Goal: Information Seeking & Learning: Learn about a topic

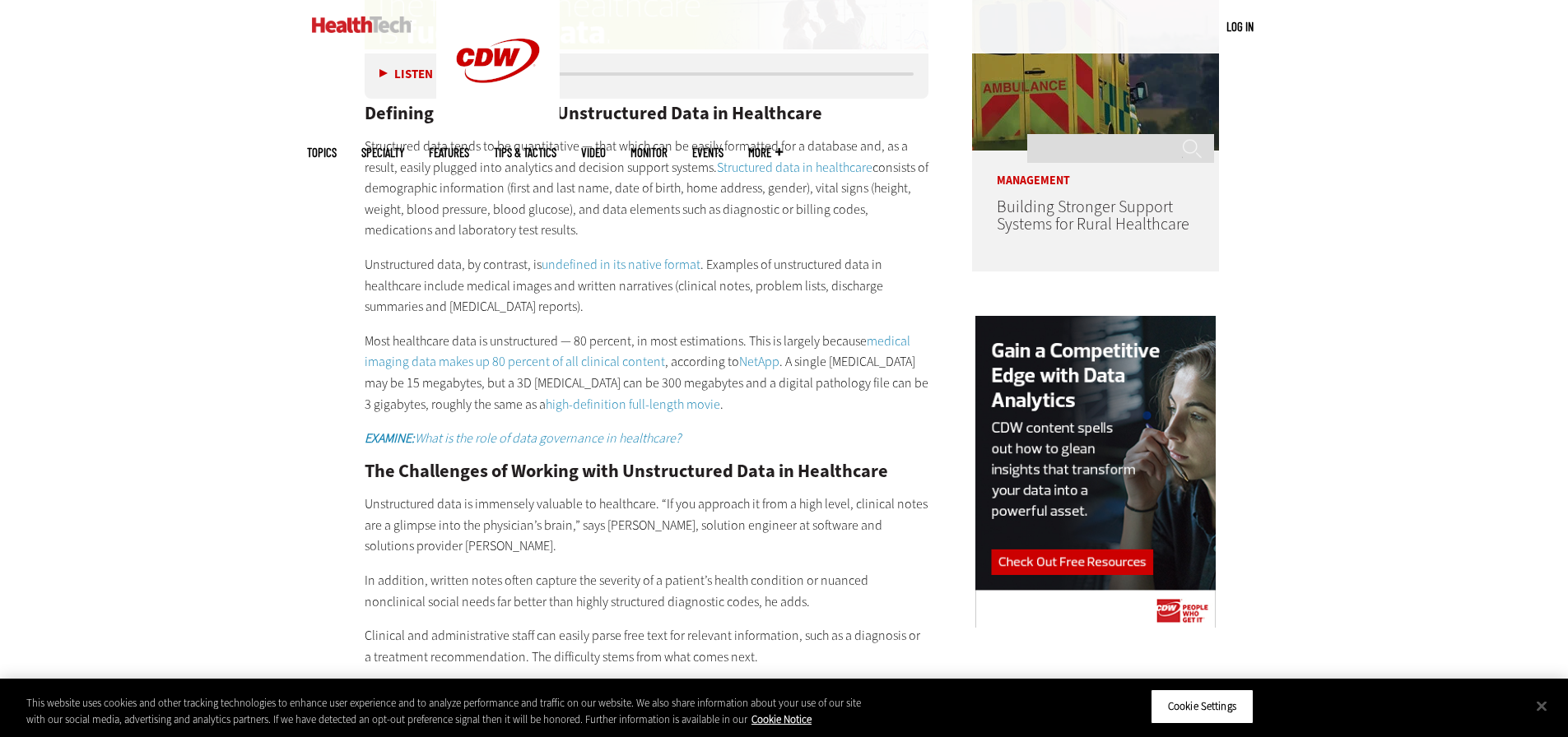
scroll to position [1438, 0]
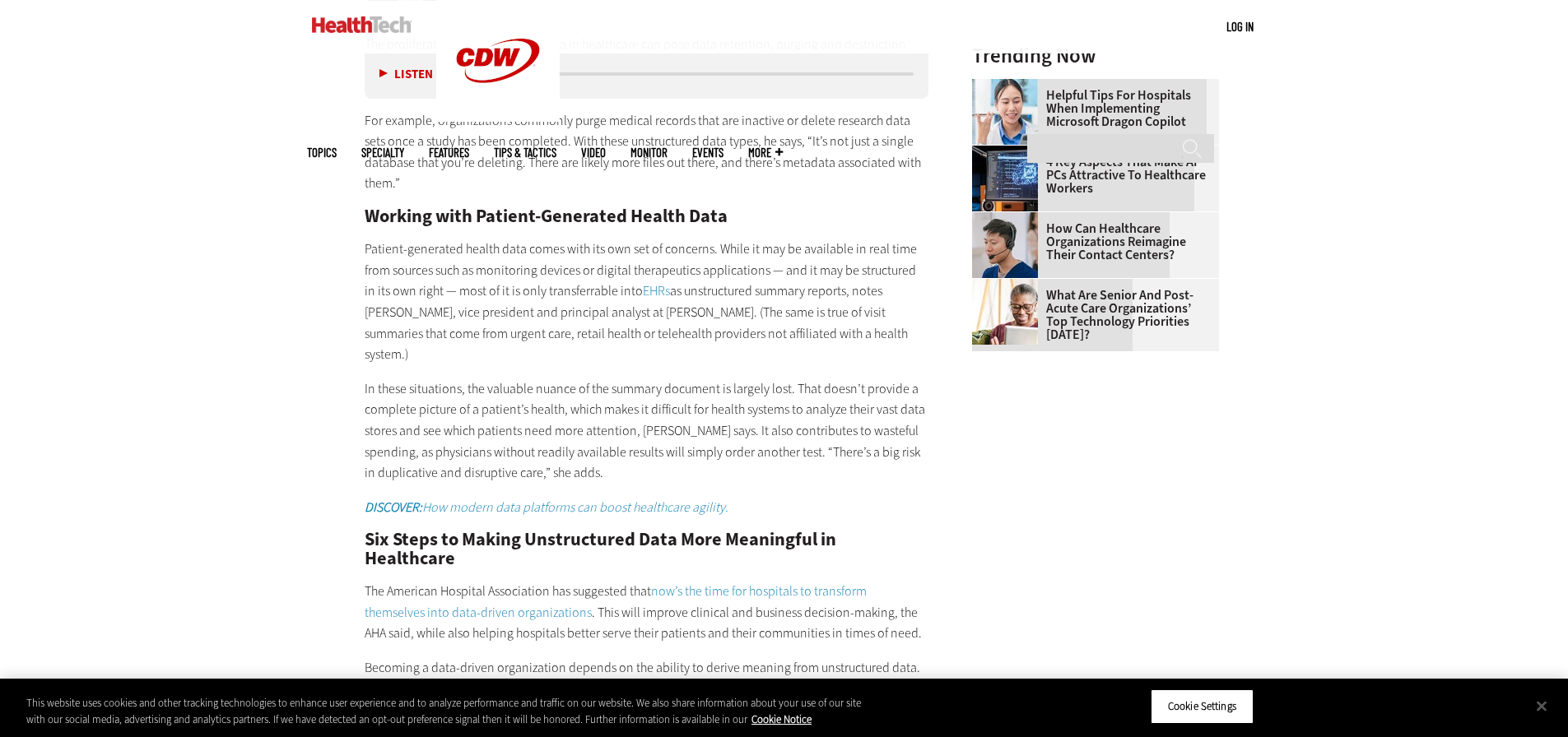
scroll to position [2468, 0]
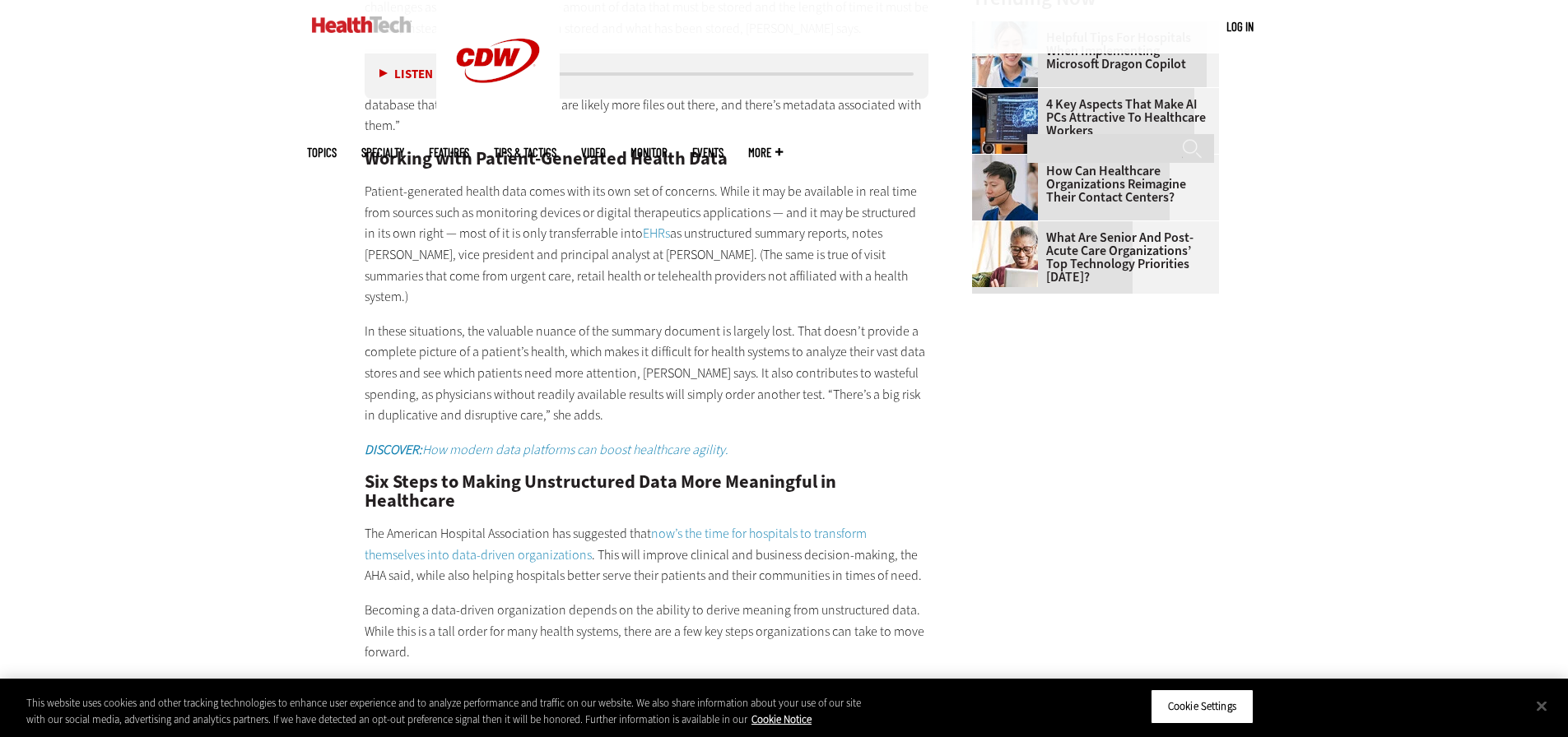
click at [327, 350] on main "Home » Data Analytics Close New AI Research From CDW See how IT leaders are tac…" at bounding box center [785, 125] width 955 height 3801
click at [323, 380] on main "Home » Data Analytics Close New AI Research From CDW See how IT leaders are tac…" at bounding box center [785, 125] width 955 height 3801
click at [383, 122] on div "The proliferation of unstructured data in healthcare can pose data retention, p…" at bounding box center [647, 659] width 565 height 1365
click at [296, 114] on div "Become an Insider Sign up [DATE] to receive premium content! Sign Up MENU Log i…" at bounding box center [784, 21] width 1568 height 4978
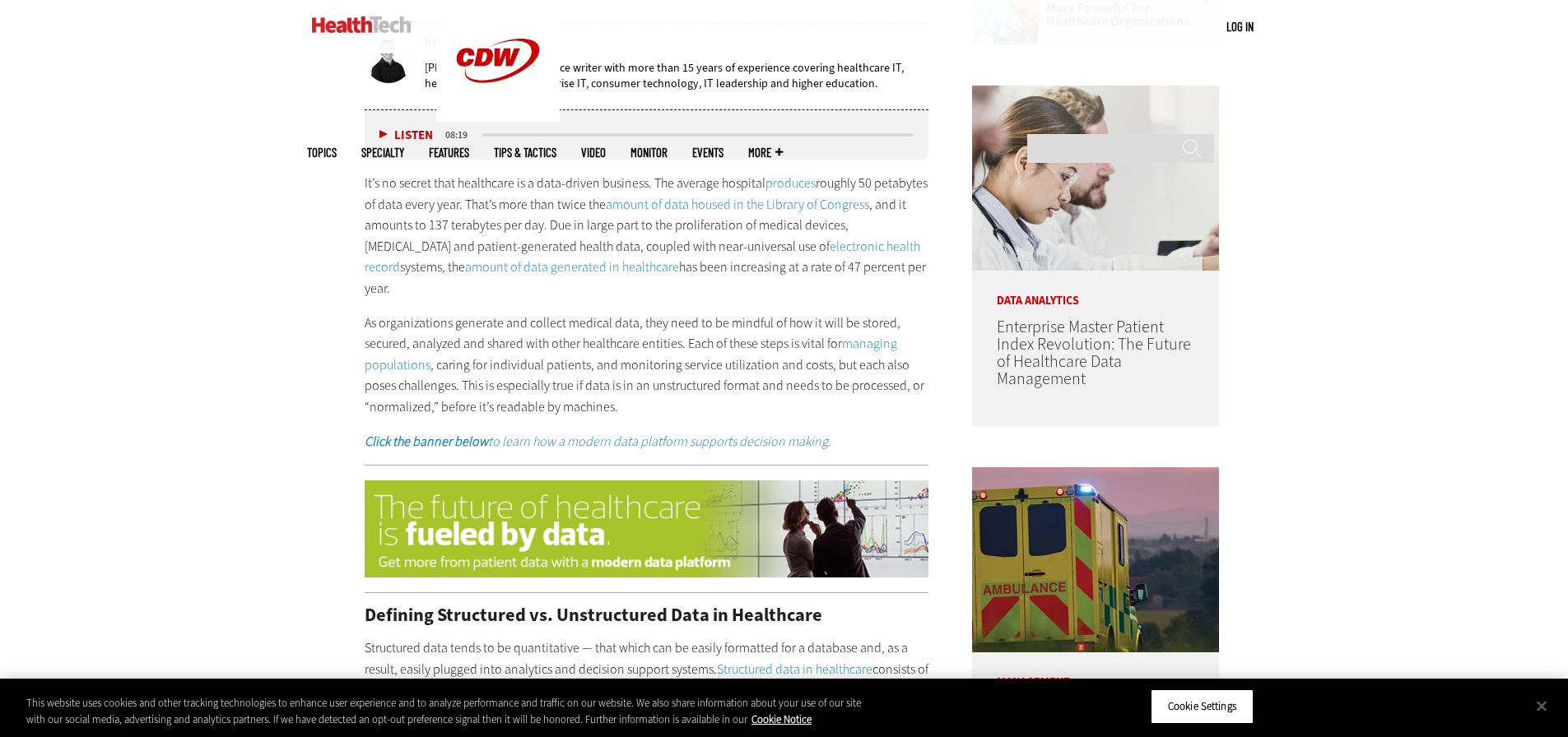
scroll to position [987, 0]
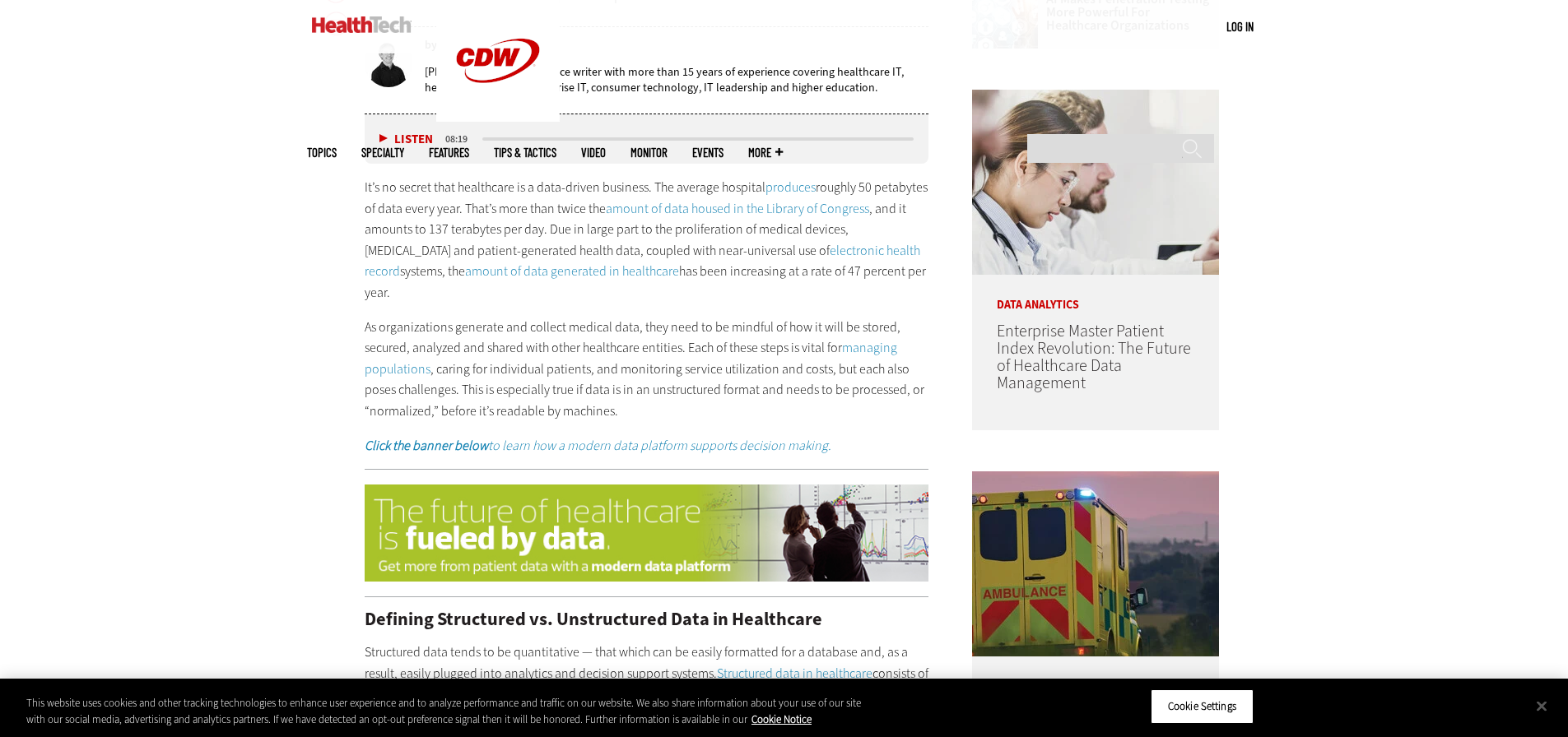
click at [764, 260] on p "It’s no secret that healthcare is a data-driven business. The average hospital …" at bounding box center [647, 240] width 565 height 127
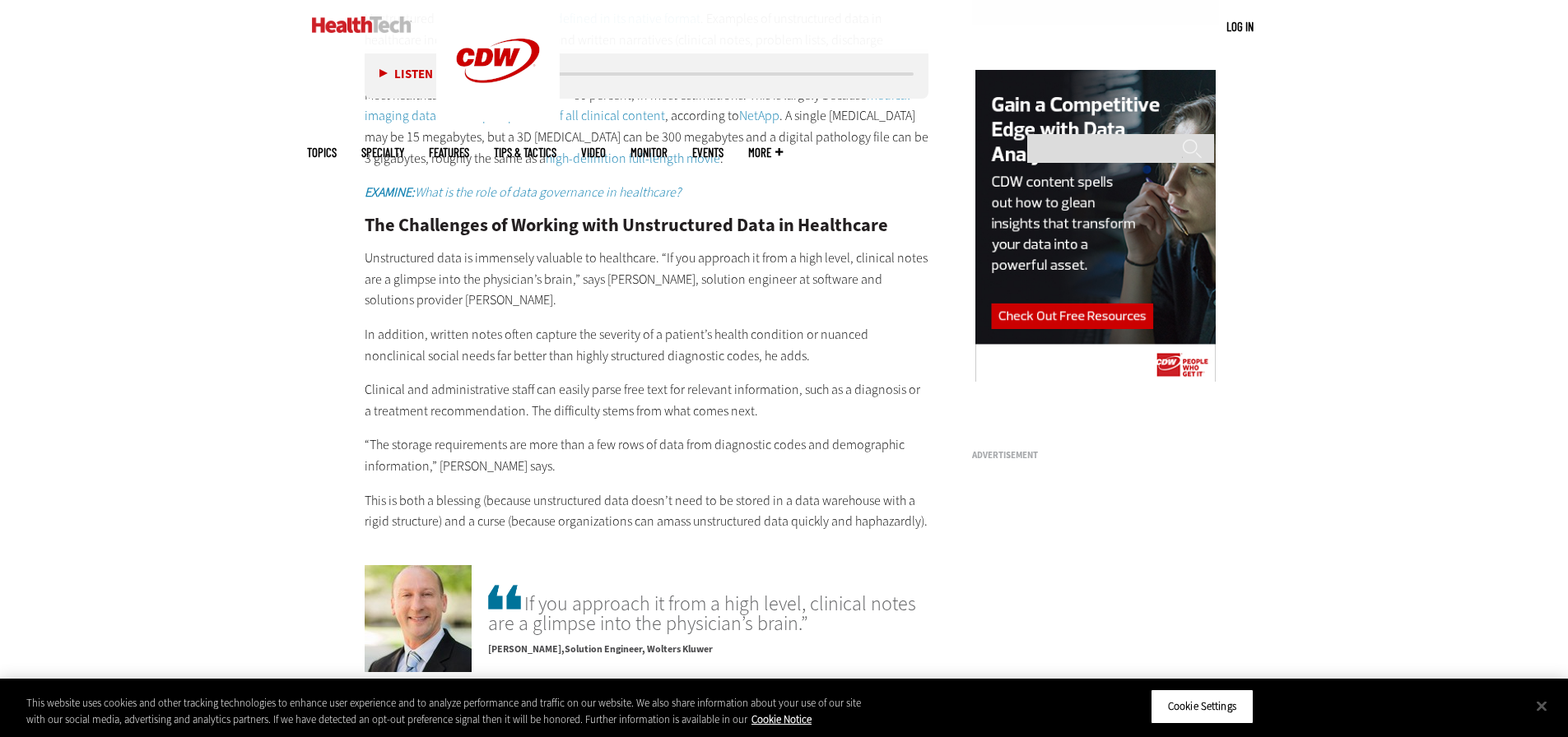
scroll to position [2745, 0]
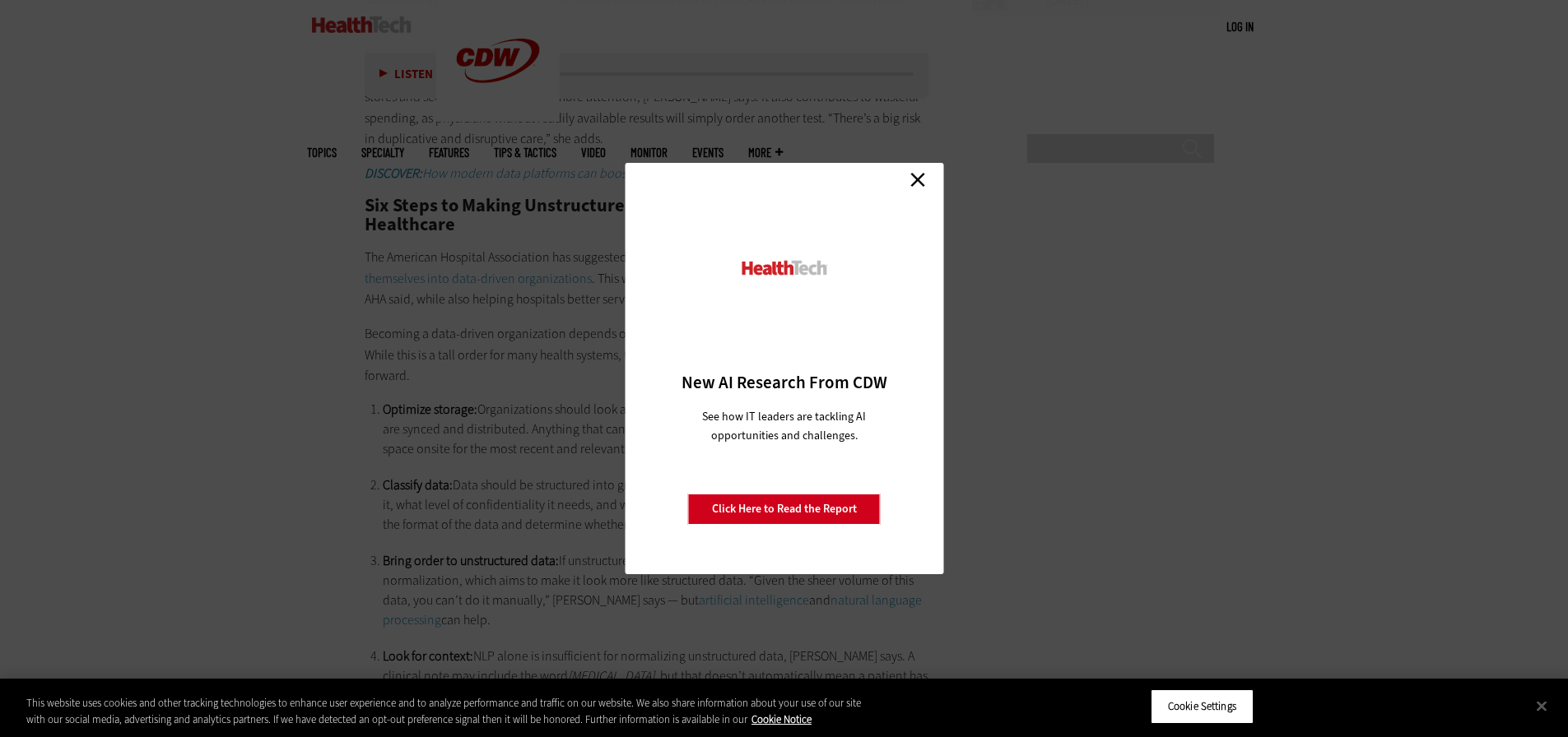
click at [913, 174] on link "Close" at bounding box center [918, 180] width 25 height 25
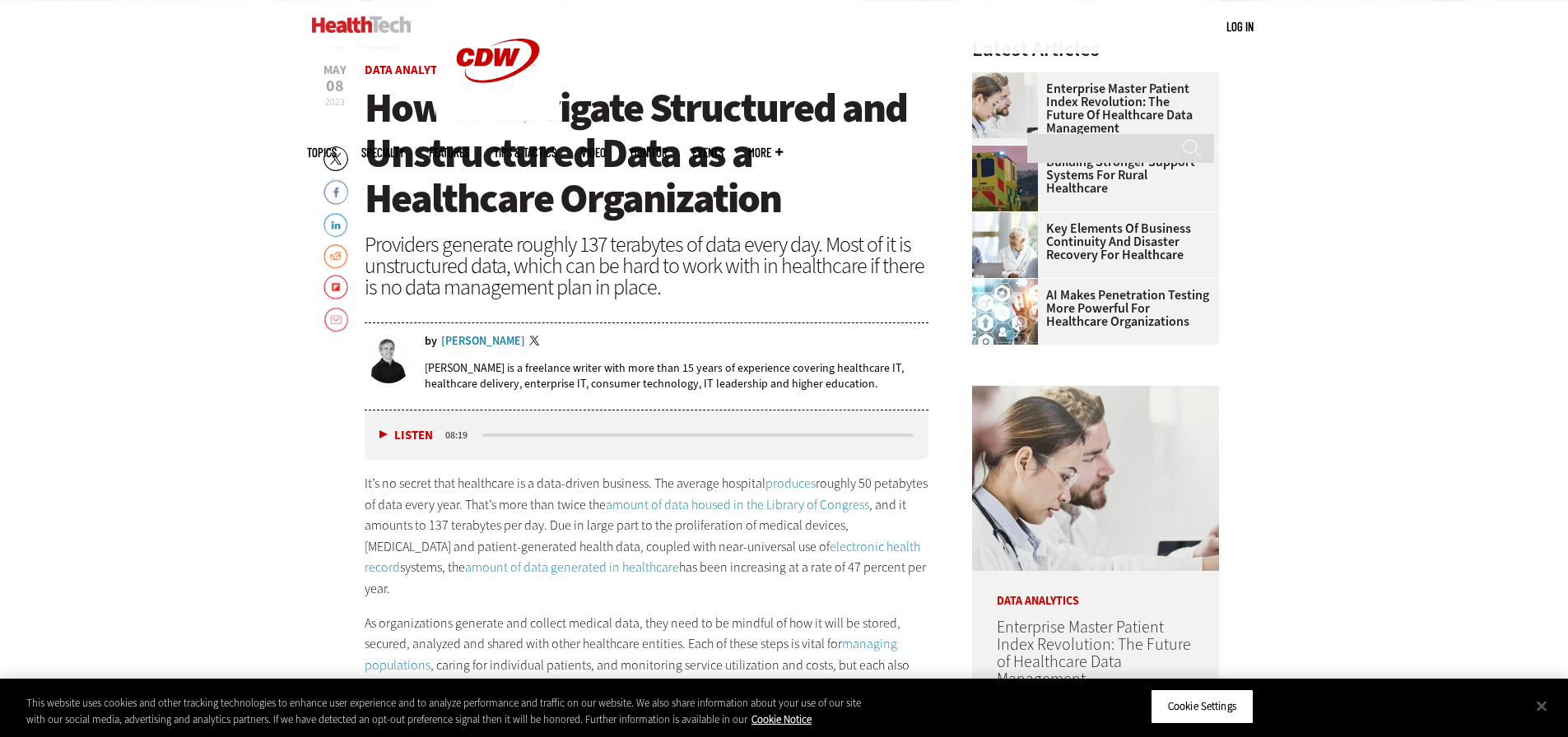
scroll to position [1739, 0]
